Goal: Task Accomplishment & Management: Use online tool/utility

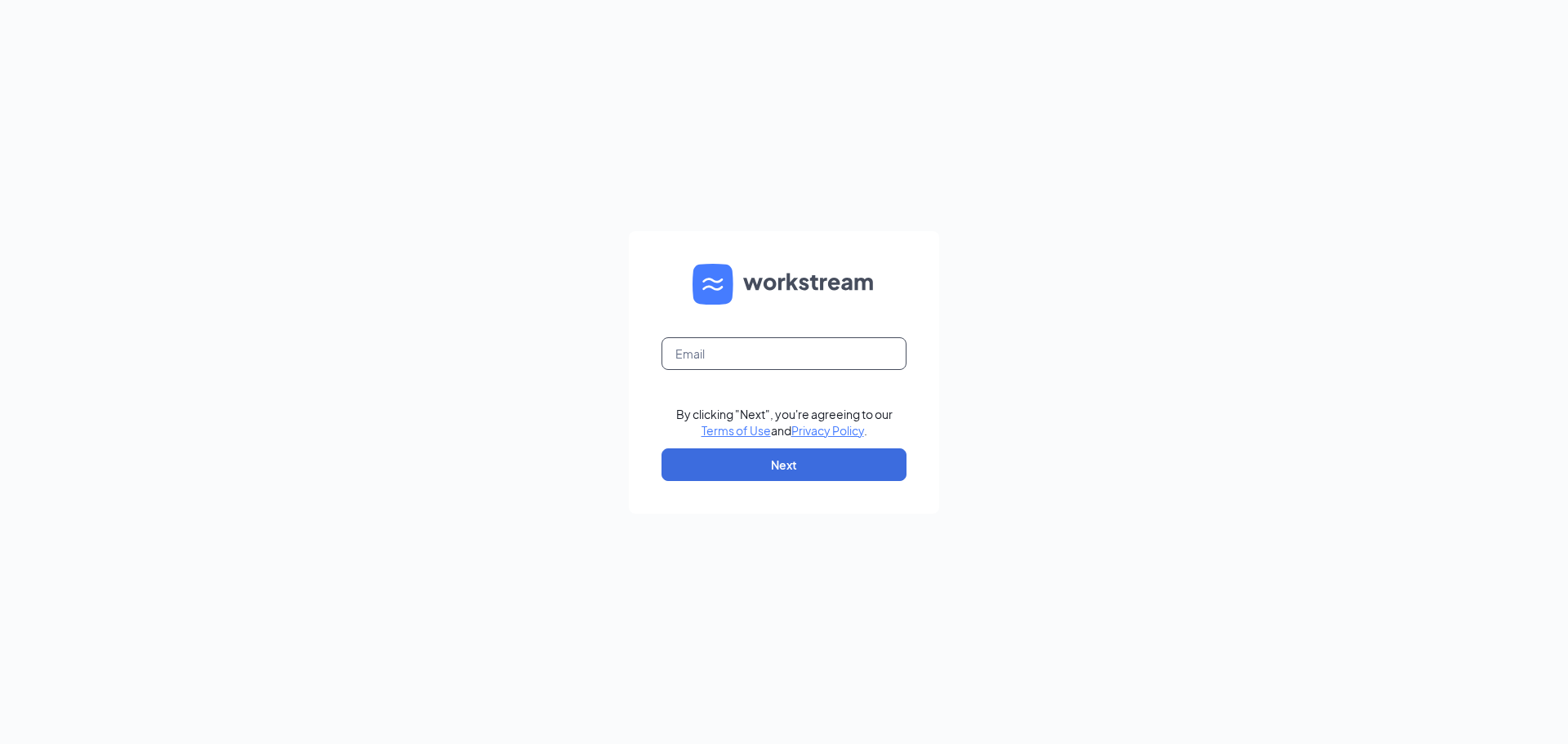
click at [718, 360] on input "text" at bounding box center [784, 353] width 245 height 32
click at [762, 343] on input "msylvester@jsfortgroup.com" at bounding box center [784, 353] width 245 height 32
type input "jj-3987@att.net"
click at [757, 474] on button "Next" at bounding box center [784, 464] width 245 height 32
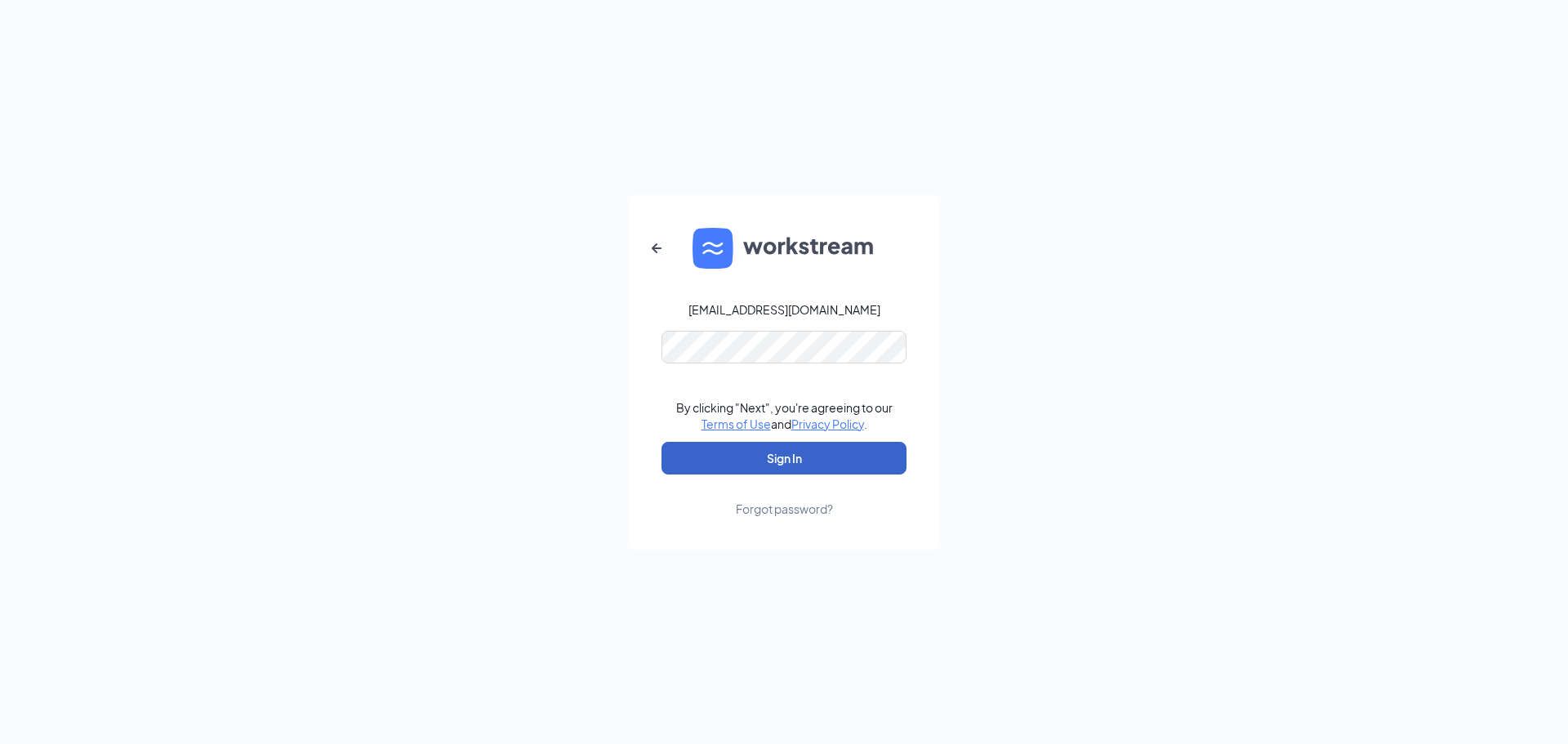
click at [766, 467] on button "Sign In" at bounding box center [784, 458] width 245 height 32
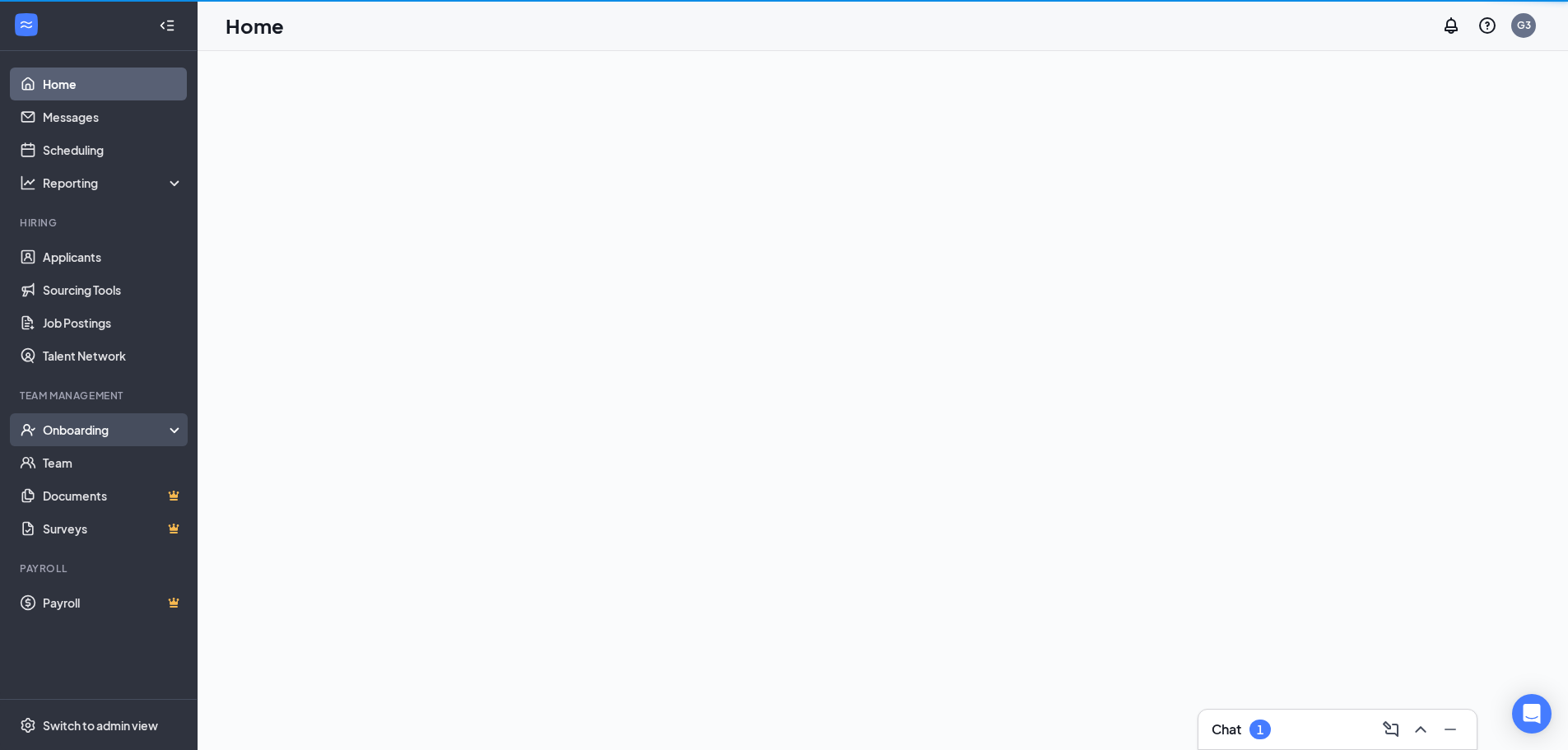
click at [78, 425] on div "Onboarding" at bounding box center [105, 430] width 126 height 17
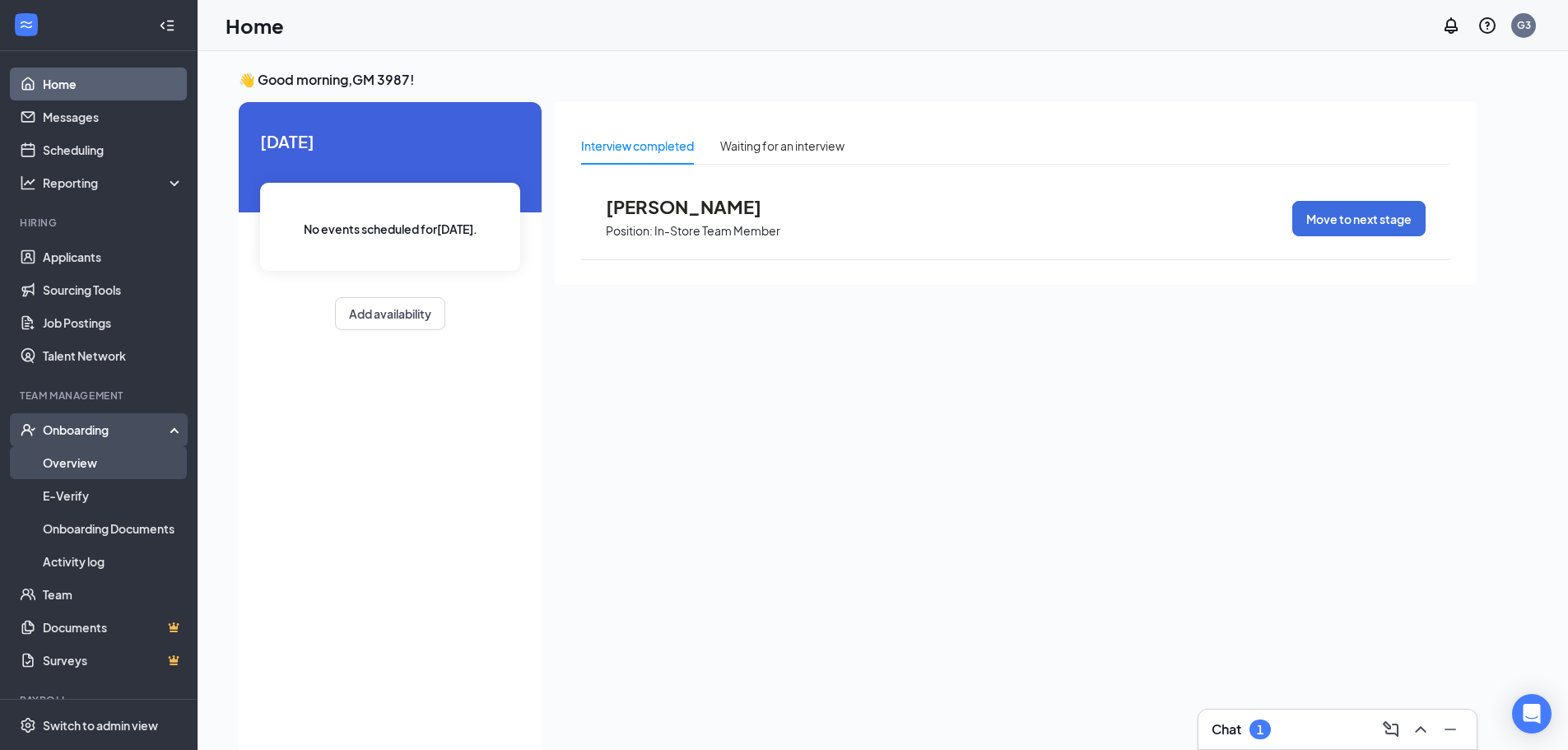
click at [85, 474] on link "Overview" at bounding box center [113, 462] width 141 height 33
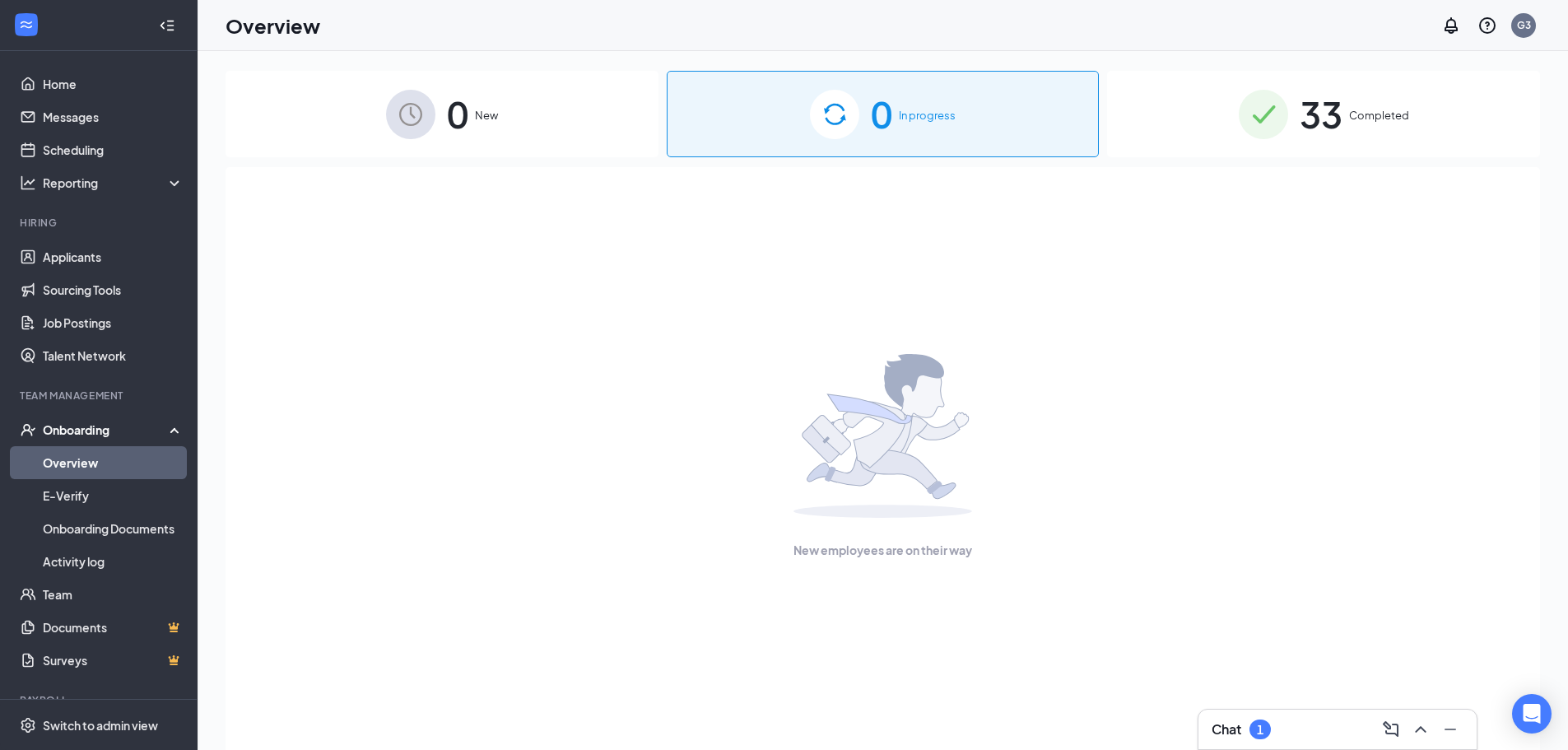
drag, startPoint x: 1308, startPoint y: 126, endPoint x: 1264, endPoint y: 346, distance: 224.4
click at [1307, 136] on span "33" at bounding box center [1320, 114] width 43 height 57
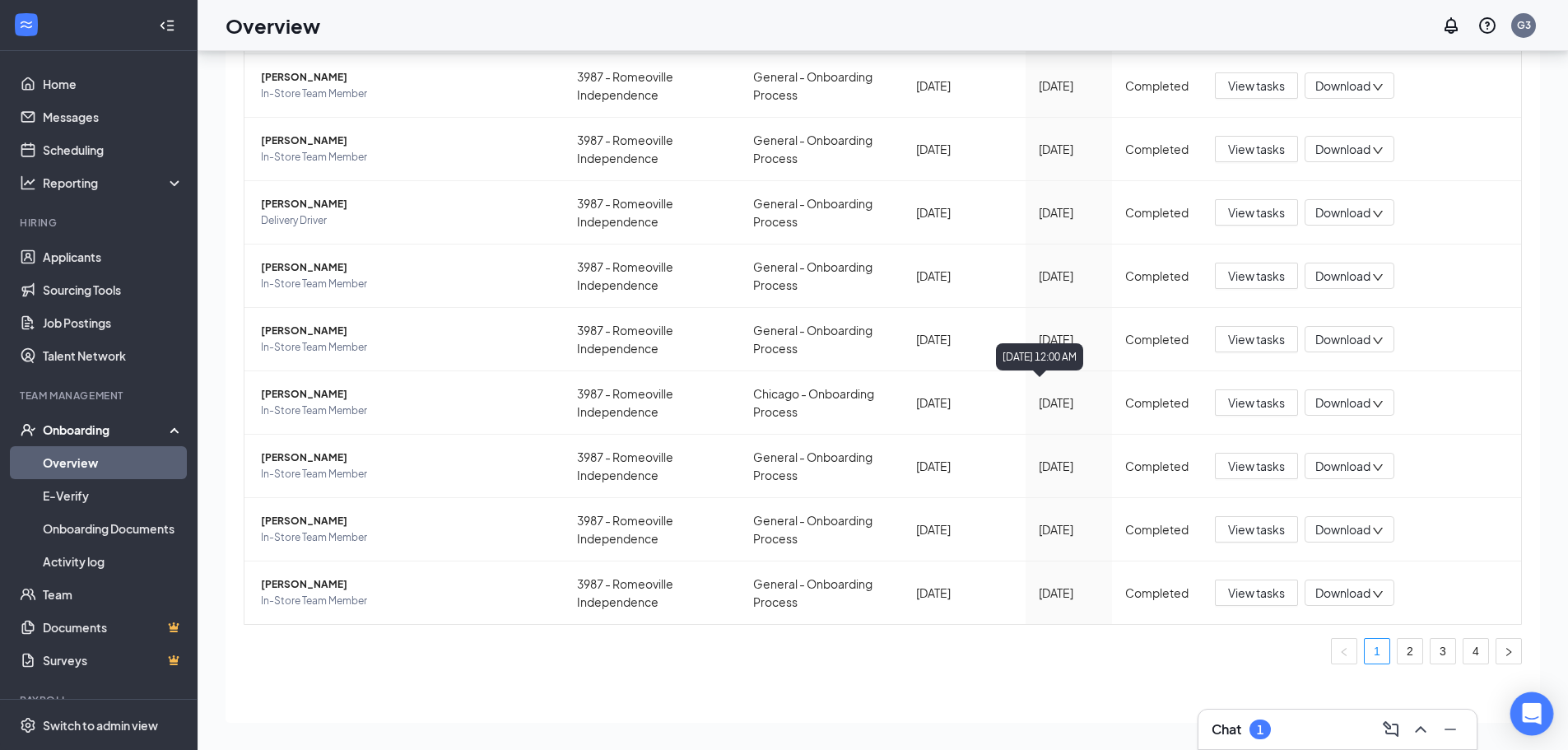
scroll to position [236, 0]
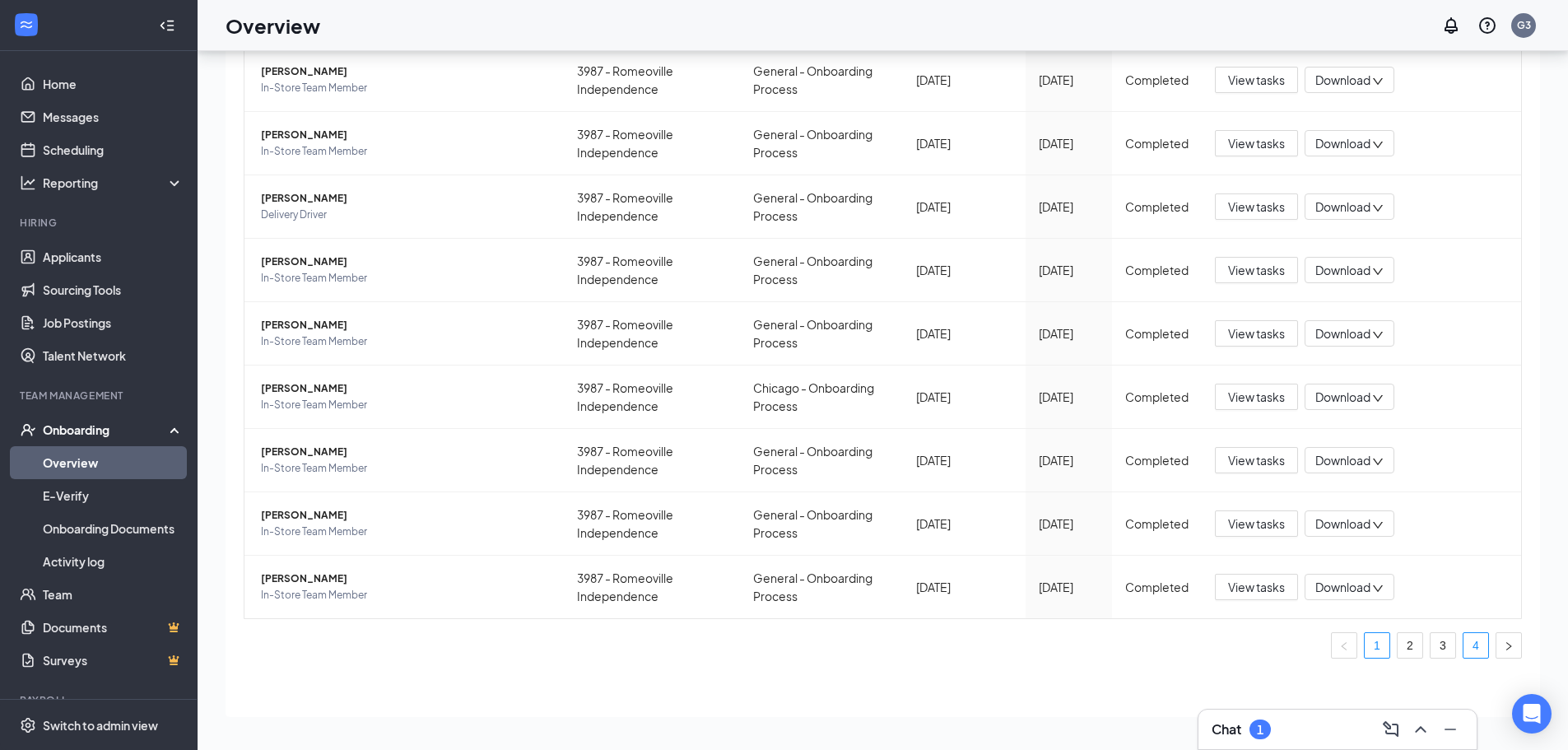
click at [1463, 651] on link "4" at bounding box center [1476, 645] width 25 height 25
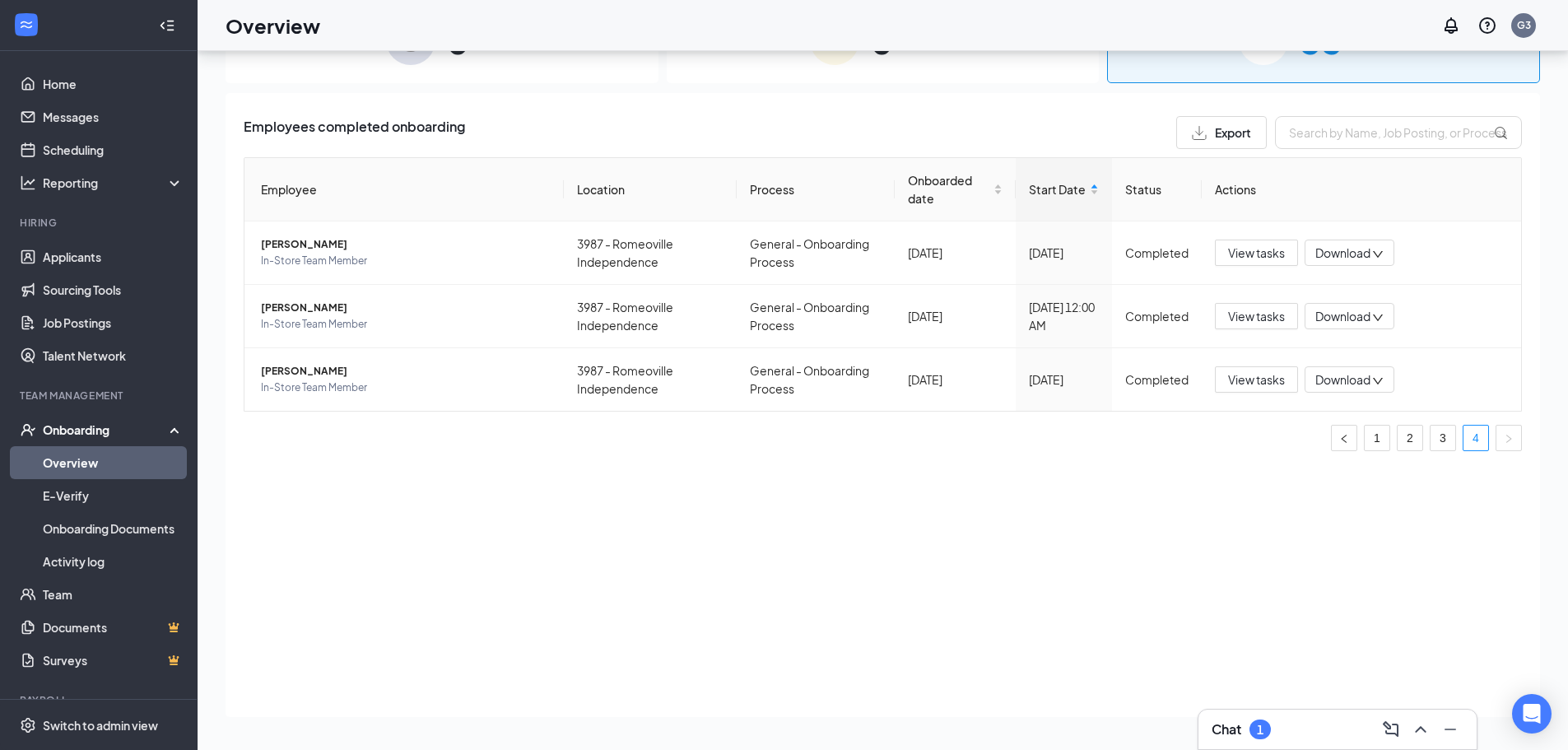
click at [424, 525] on div "Employees completed onboarding Export Employee Location Process Onboarded date …" at bounding box center [883, 405] width 1314 height 624
click at [315, 244] on span "[PERSON_NAME]" at bounding box center [406, 244] width 290 height 17
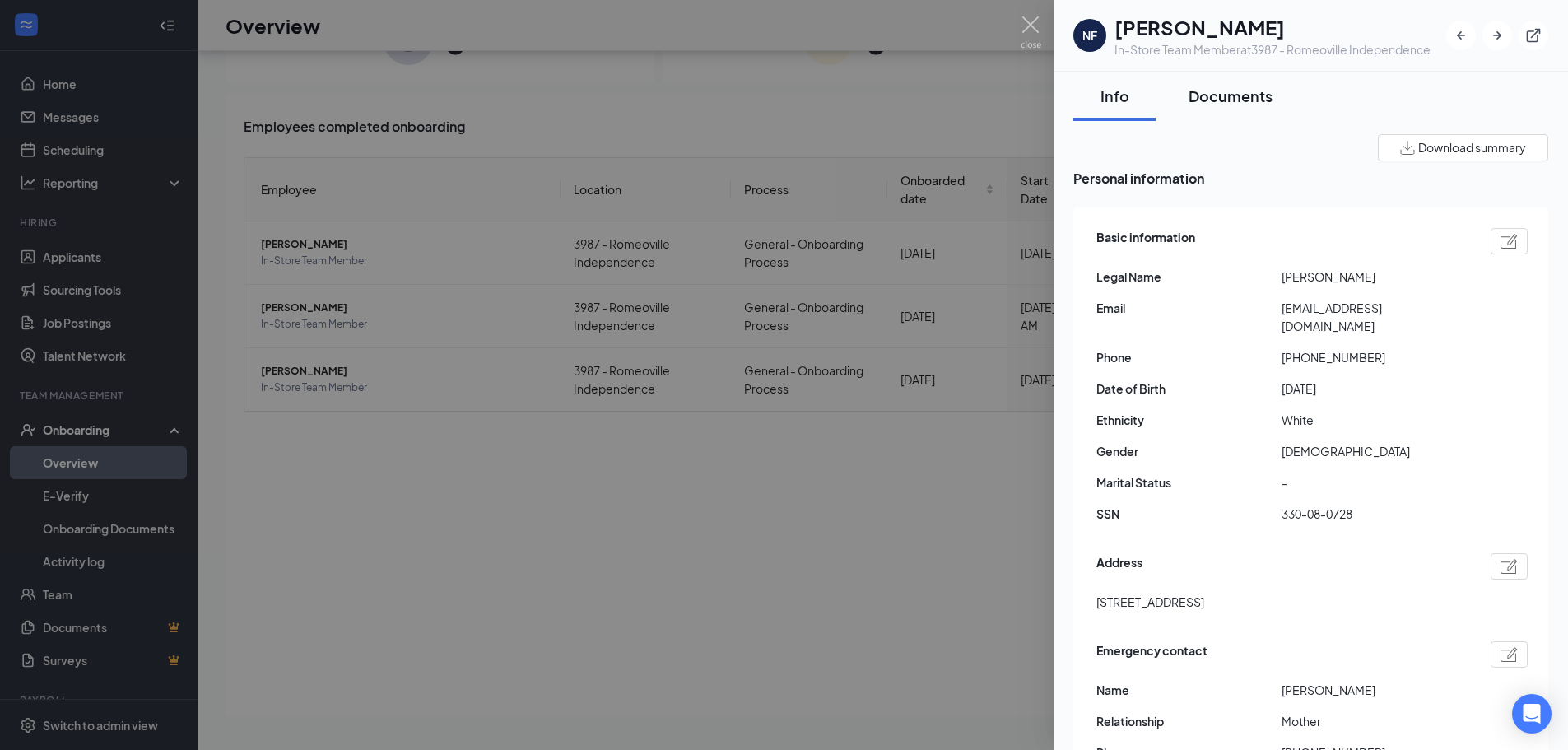
click at [1237, 97] on div "Documents" at bounding box center [1231, 95] width 84 height 21
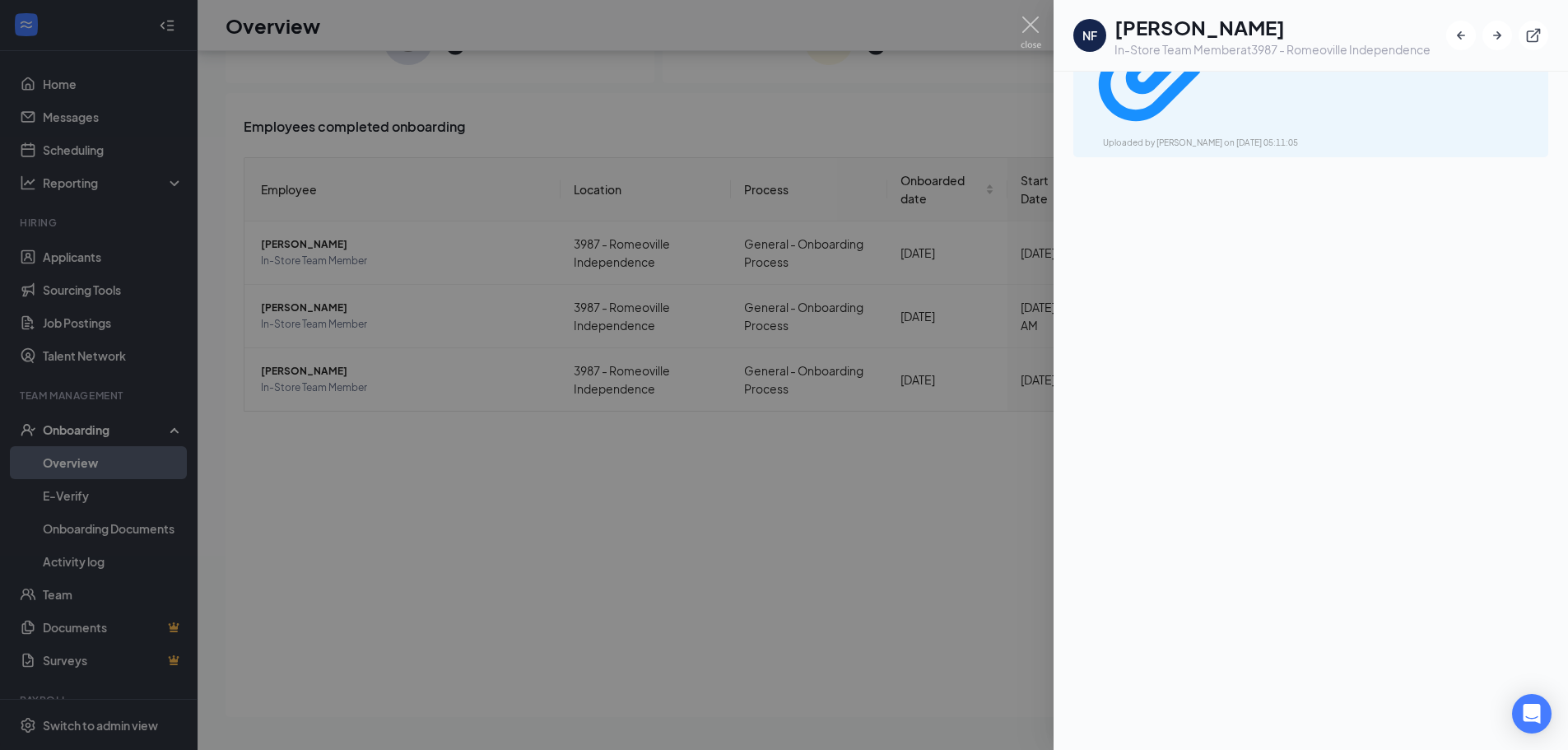
scroll to position [551, 0]
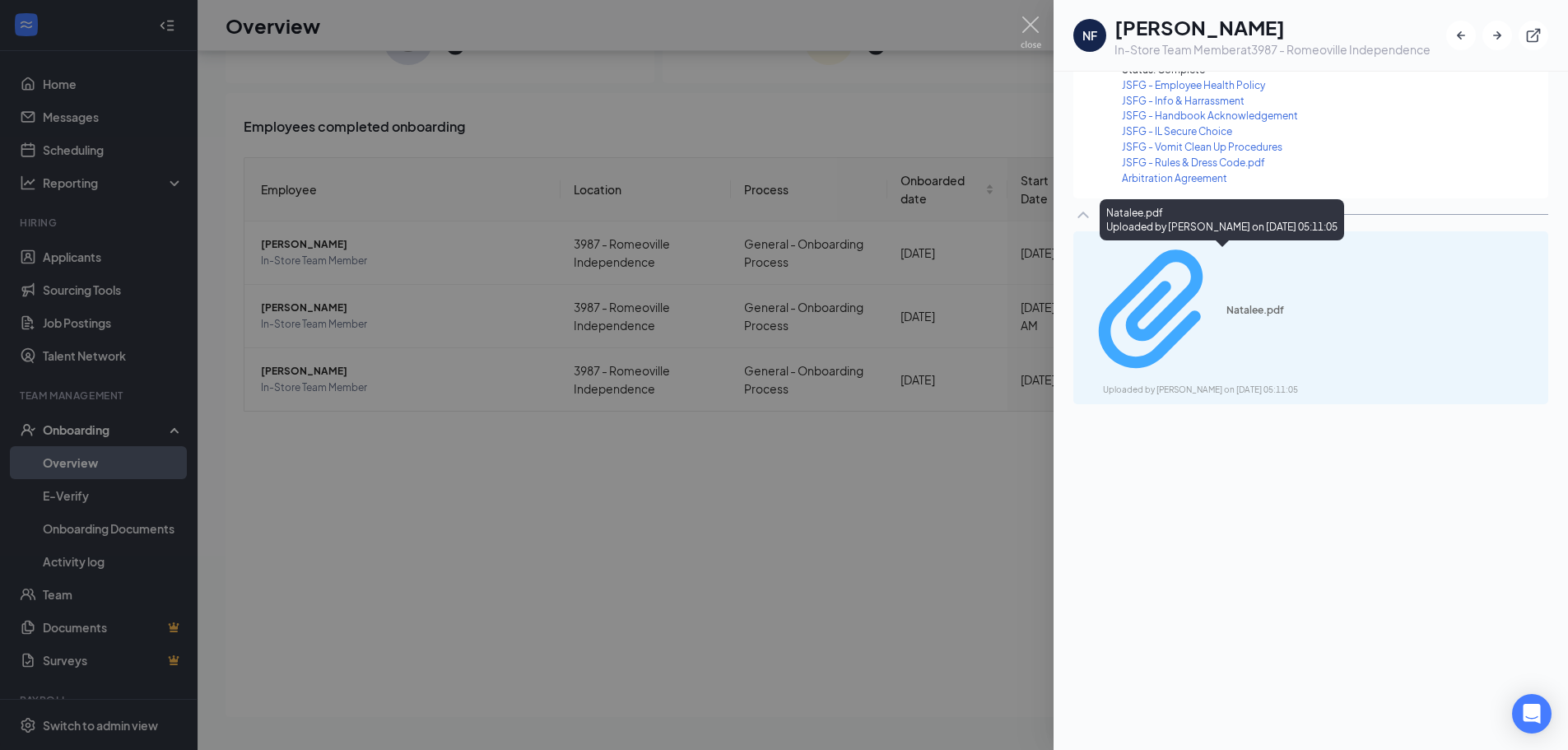
click at [1227, 304] on div "Natalee.pdf" at bounding box center [1289, 311] width 124 height 13
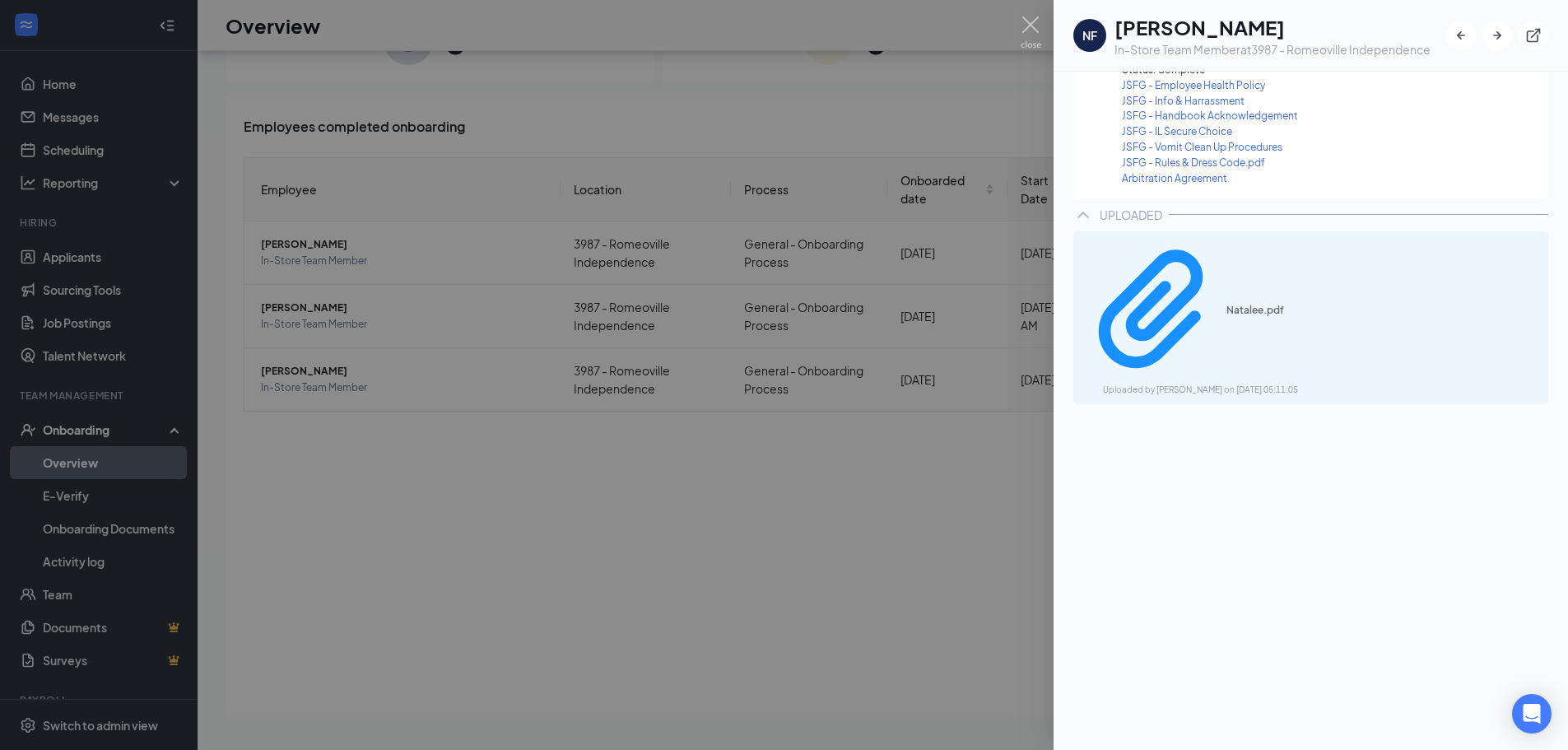
click at [594, 80] on div at bounding box center [784, 375] width 1568 height 750
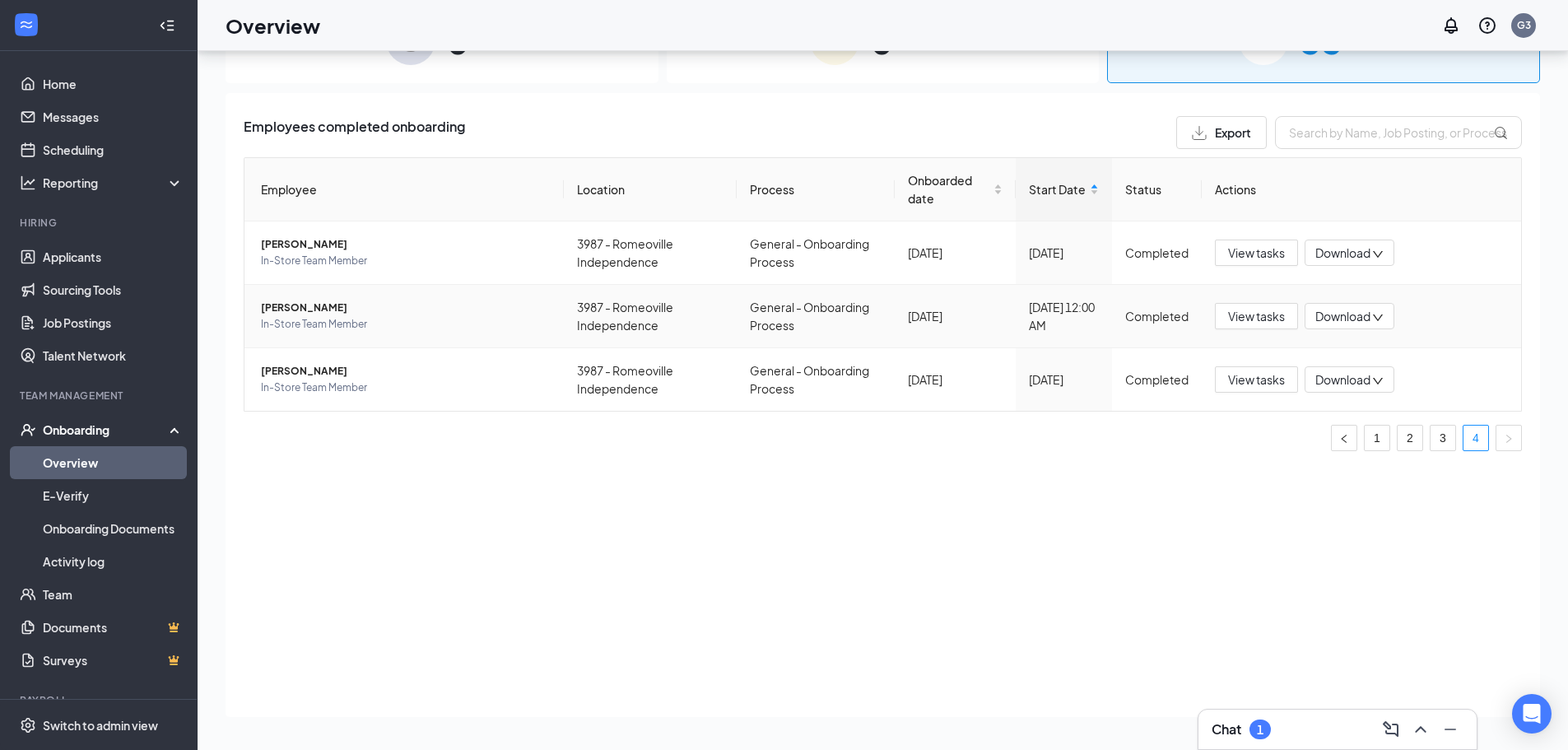
click at [299, 310] on span "[PERSON_NAME]" at bounding box center [406, 308] width 290 height 17
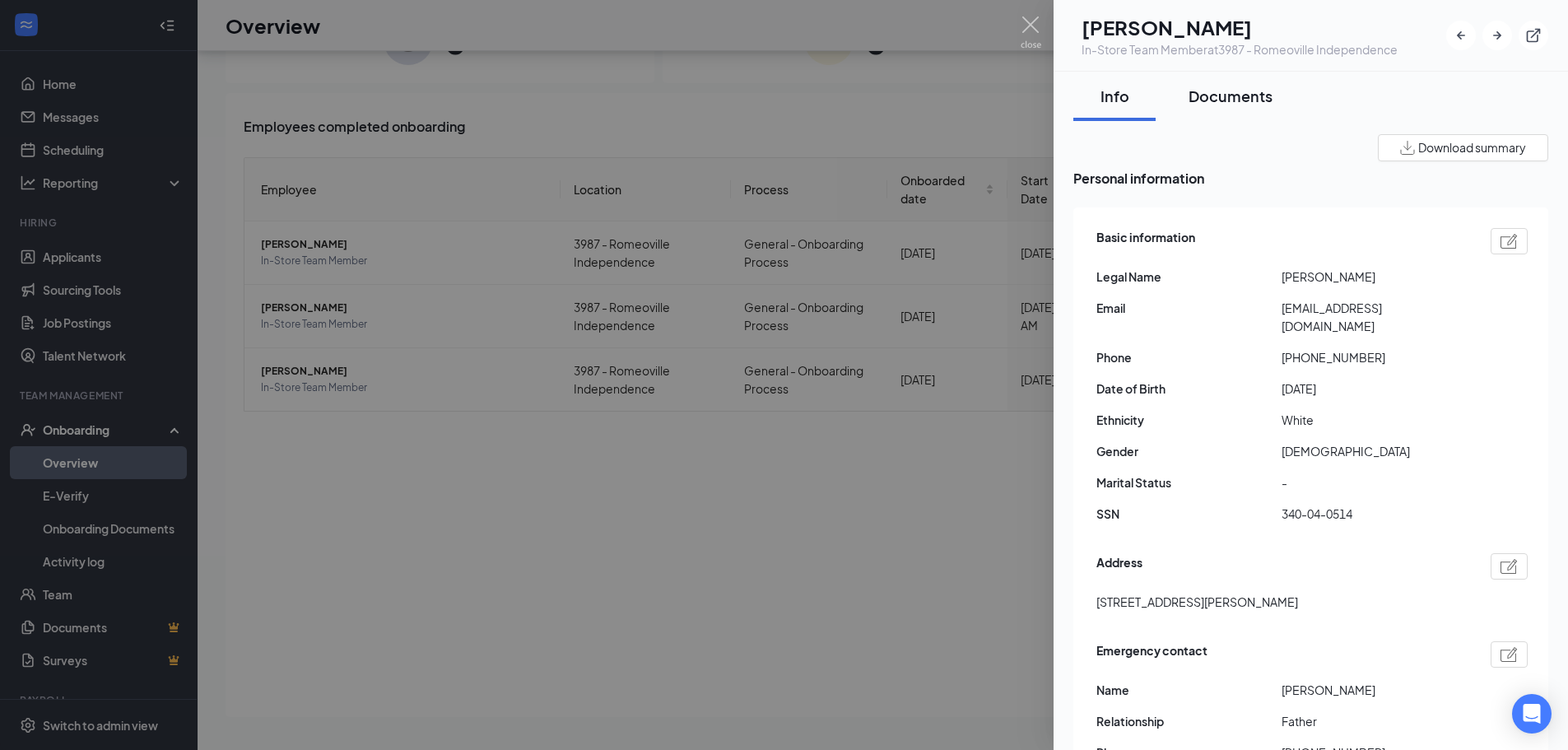
click at [1225, 95] on div "Documents" at bounding box center [1231, 95] width 84 height 21
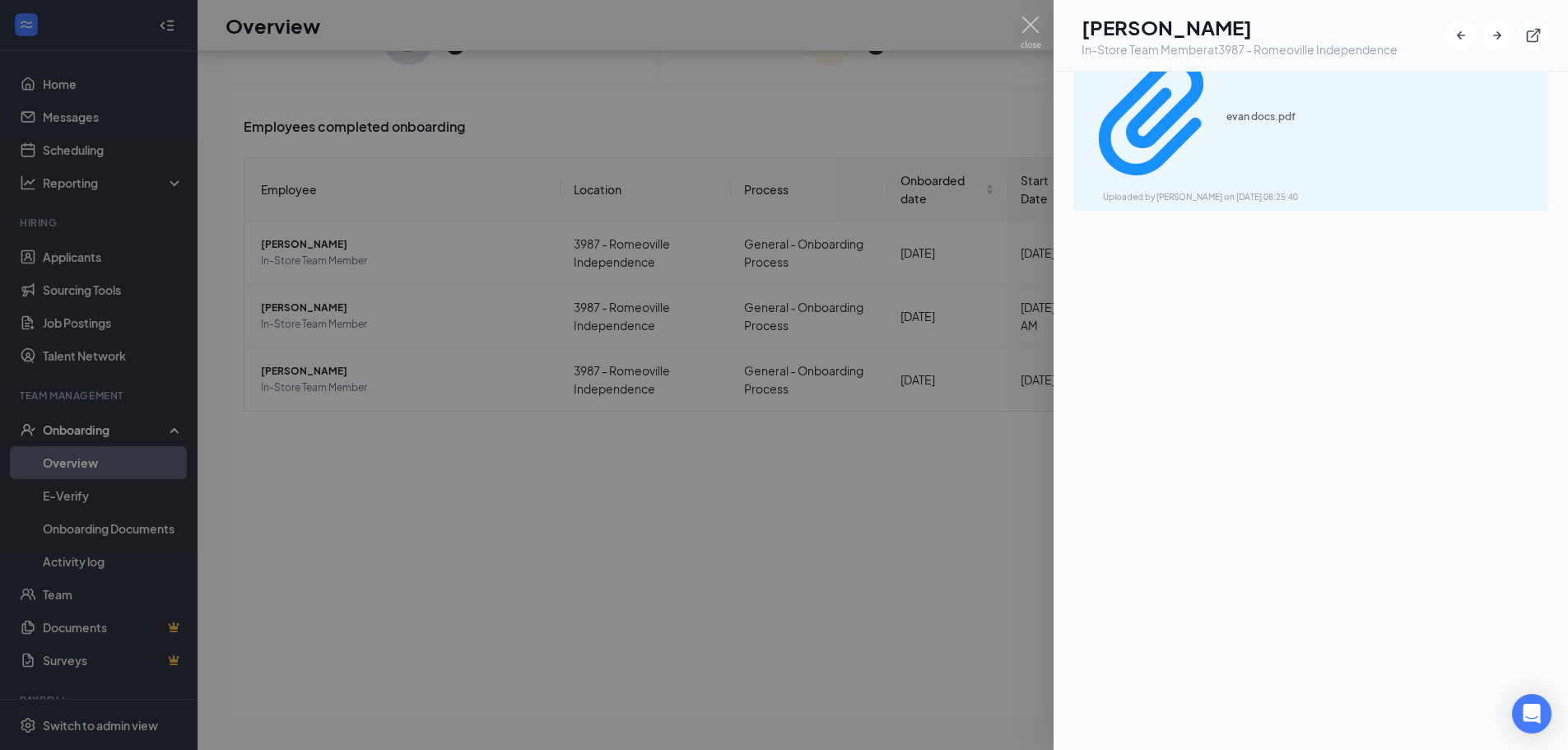
scroll to position [416, 0]
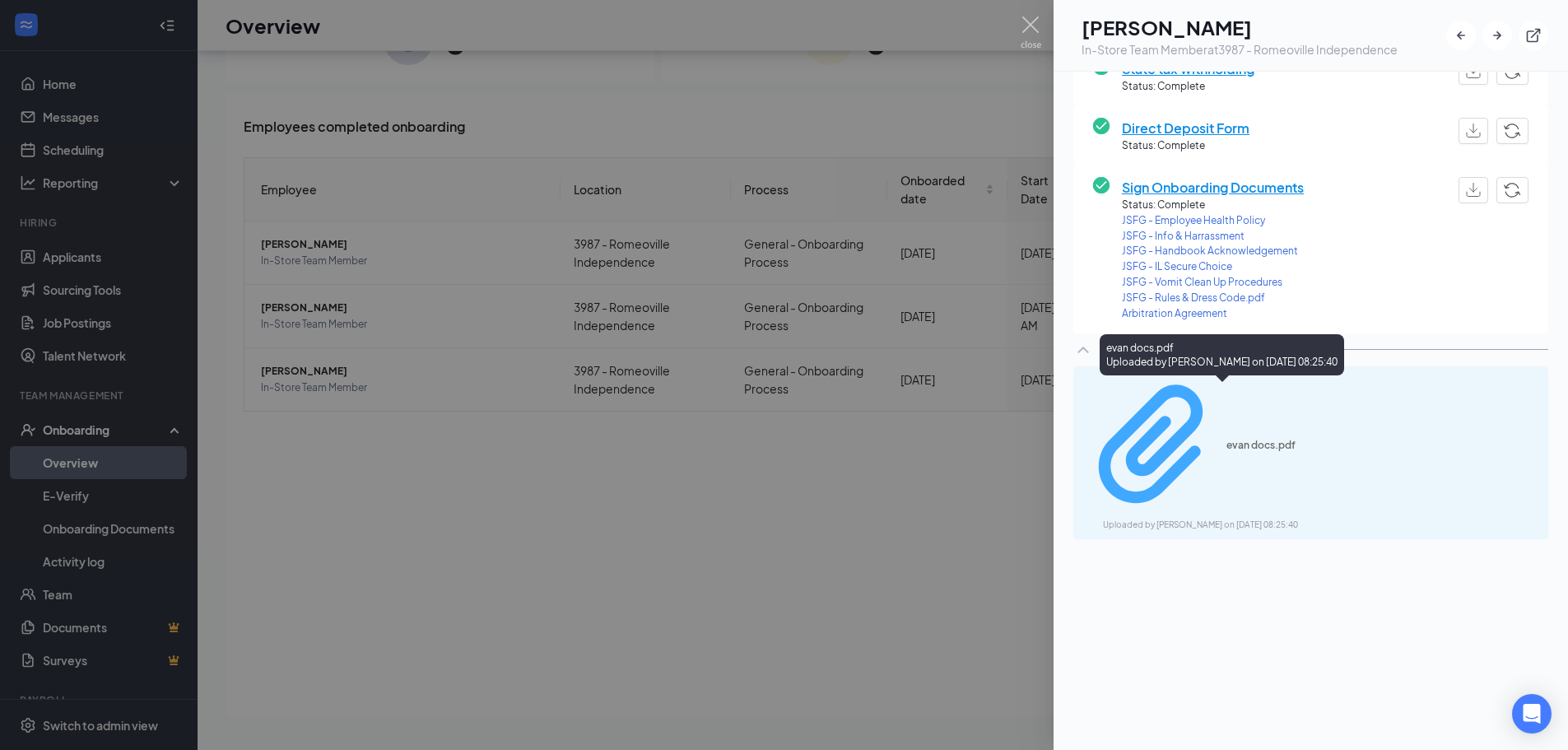
click at [1227, 439] on div "evan docs.pdf" at bounding box center [1289, 445] width 124 height 13
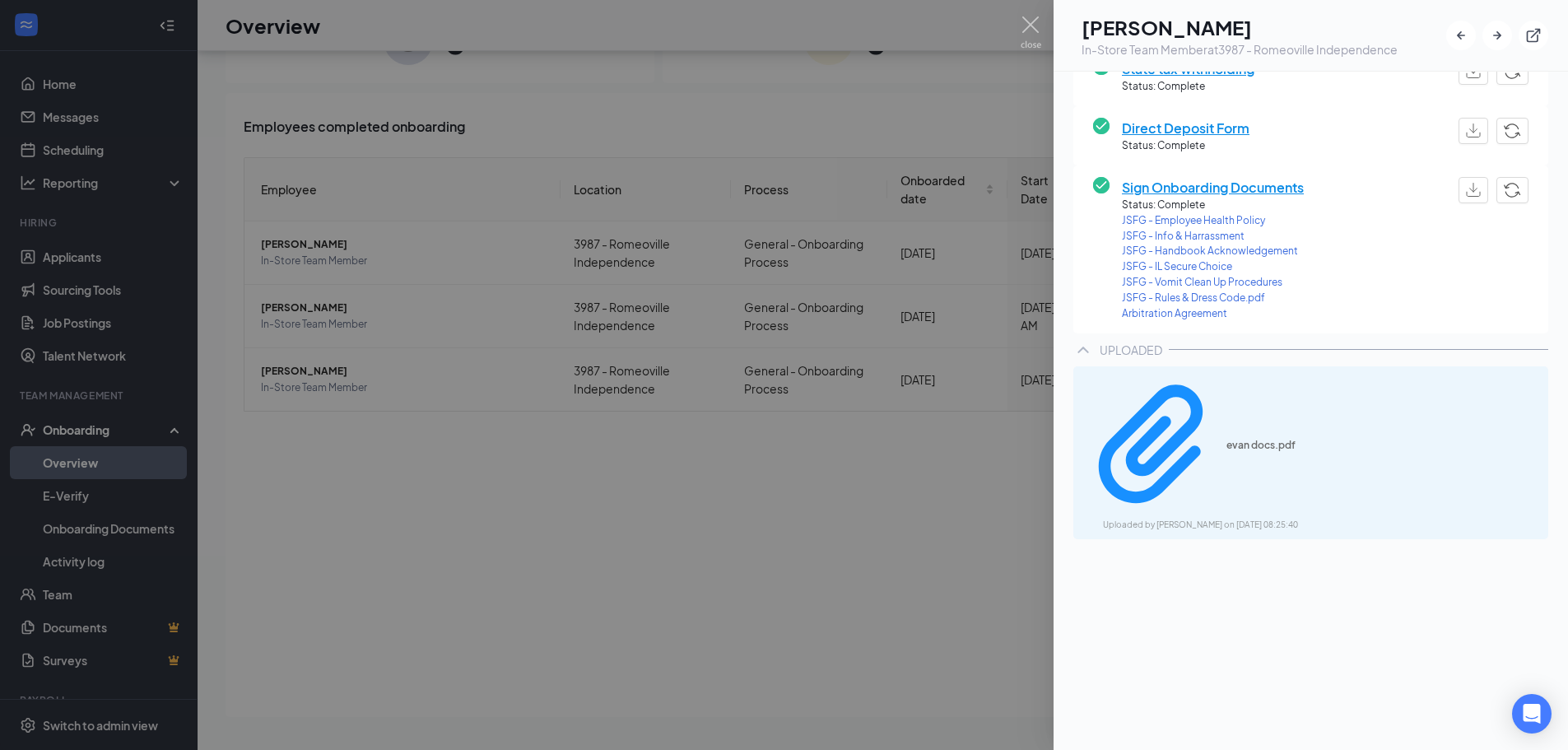
drag, startPoint x: 596, startPoint y: 507, endPoint x: 558, endPoint y: 490, distance: 41.6
click at [597, 507] on div at bounding box center [784, 375] width 1568 height 750
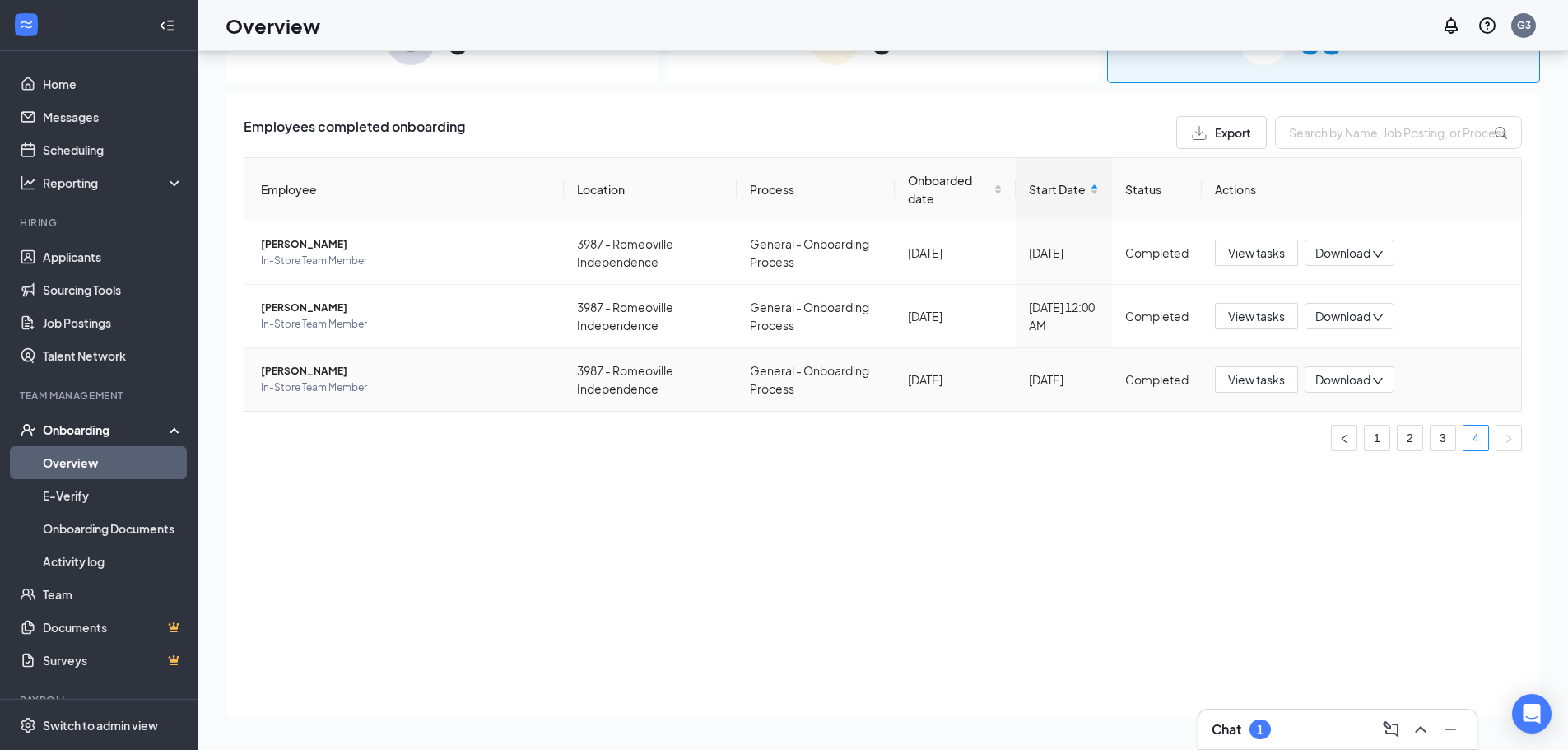
click at [290, 367] on span "[PERSON_NAME]" at bounding box center [406, 372] width 290 height 17
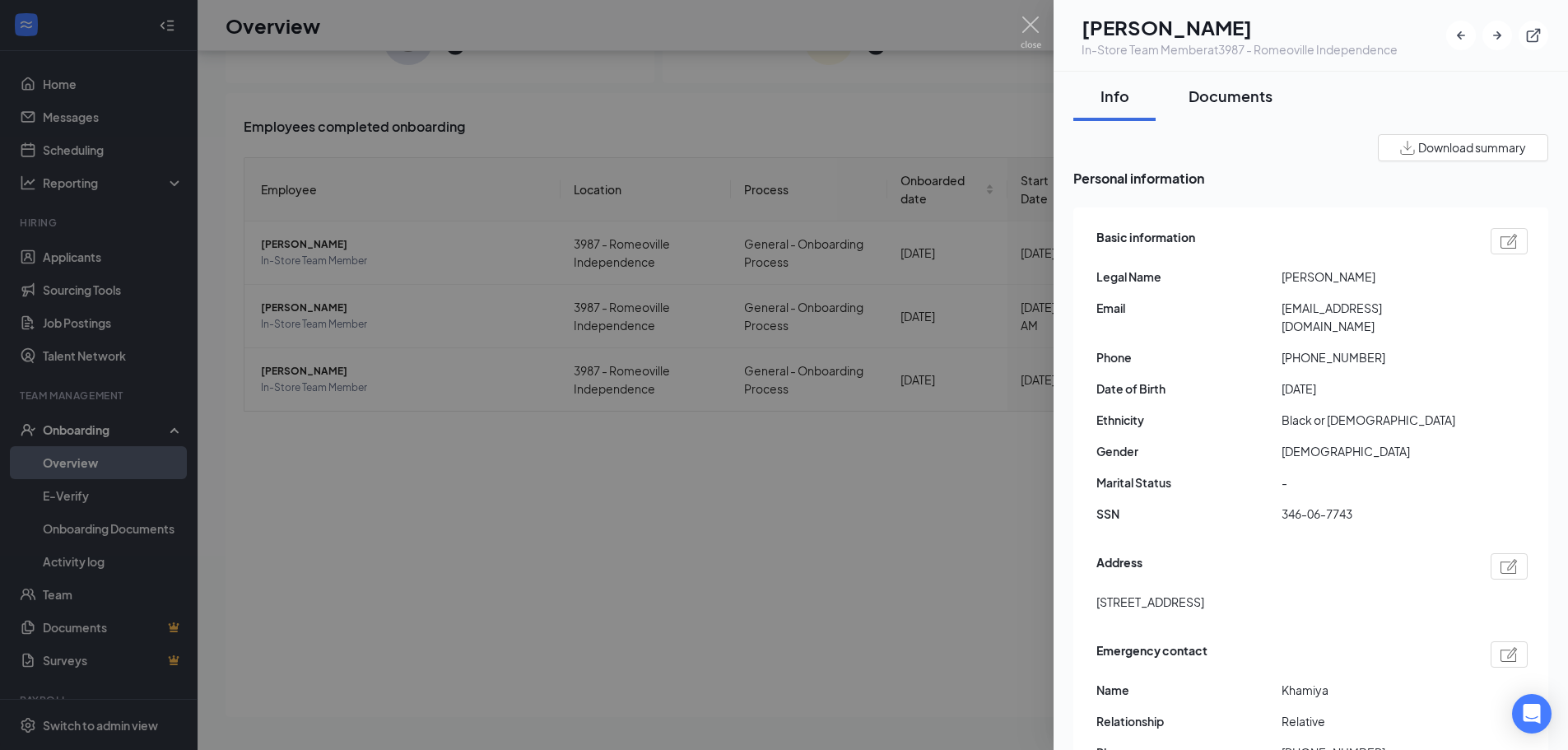
click at [1222, 109] on button "Documents" at bounding box center [1231, 96] width 117 height 49
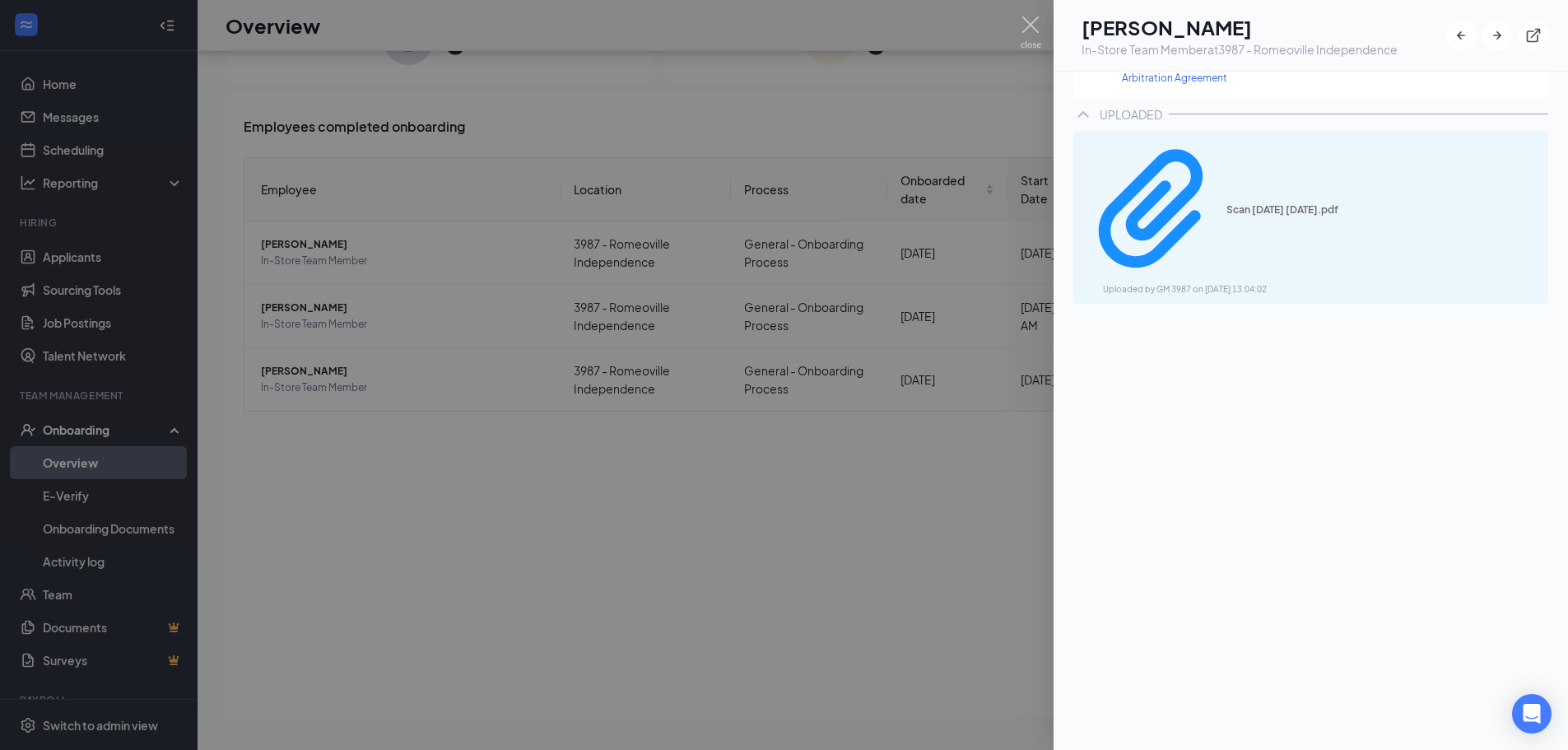
scroll to position [659, 0]
click at [1227, 196] on div "Scan [DATE] [DATE].pdf" at bounding box center [1289, 203] width 124 height 13
click at [491, 356] on div at bounding box center [784, 375] width 1568 height 750
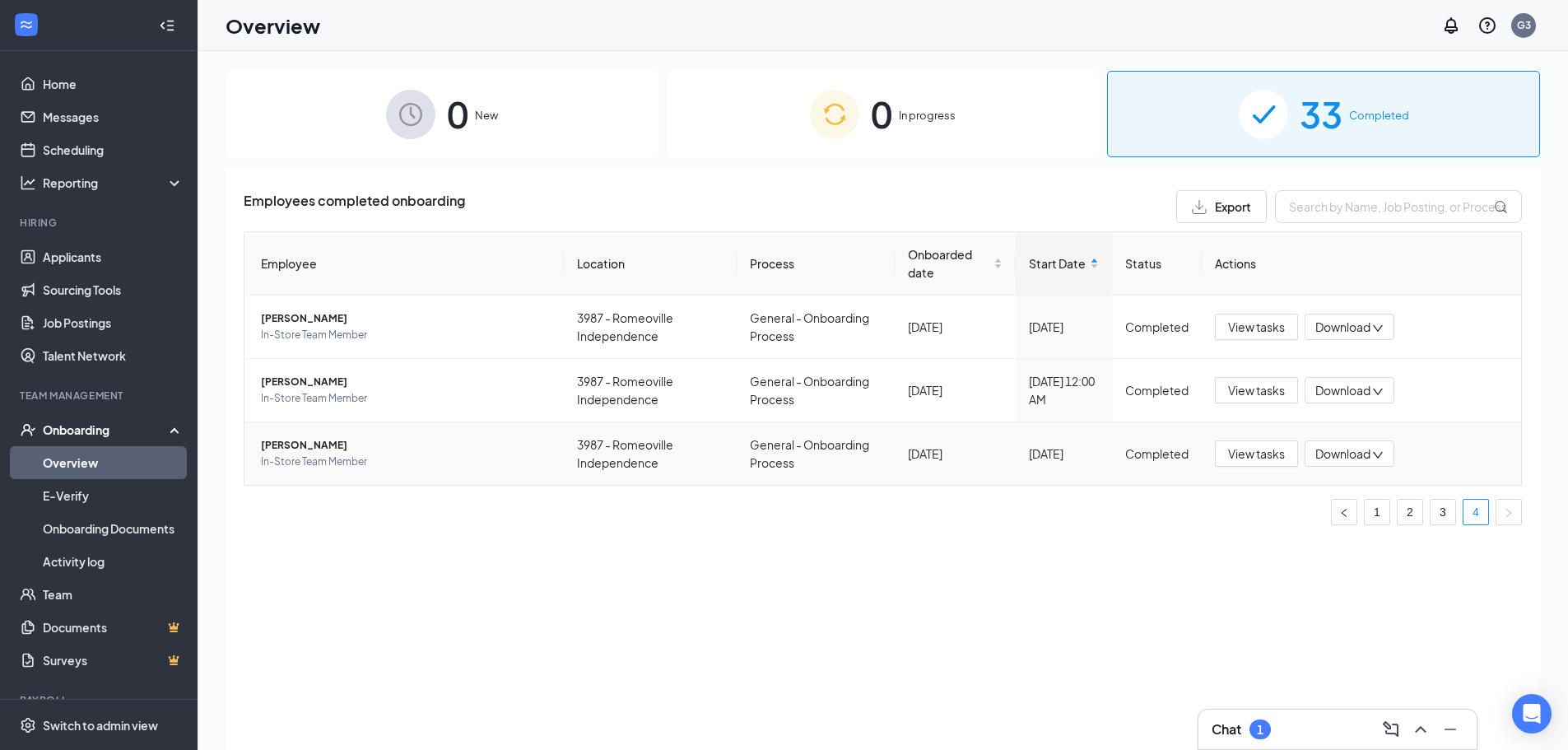
click at [317, 451] on span "[PERSON_NAME]" at bounding box center [406, 445] width 290 height 17
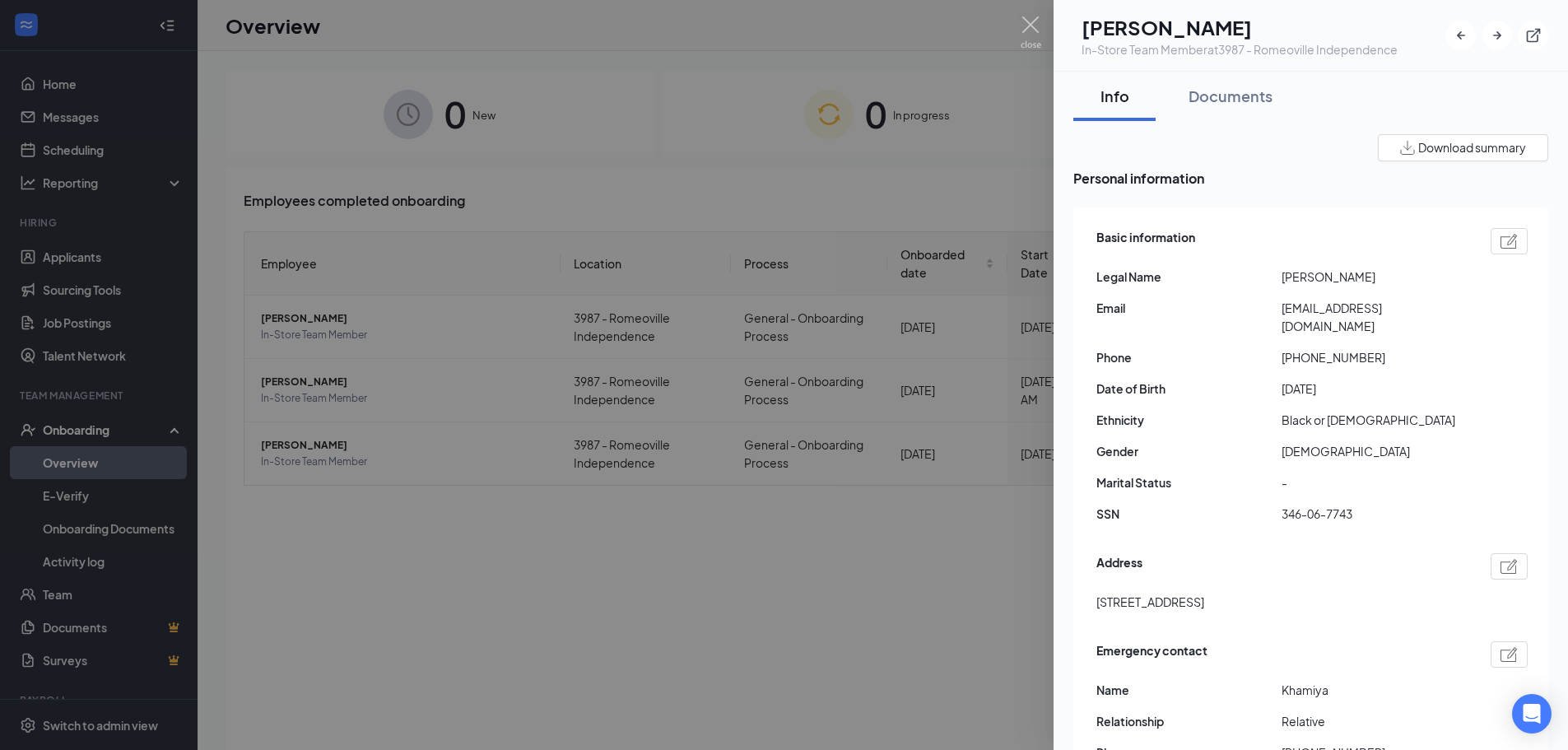
click at [945, 160] on div at bounding box center [784, 375] width 1568 height 750
